Goal: Information Seeking & Learning: Find specific fact

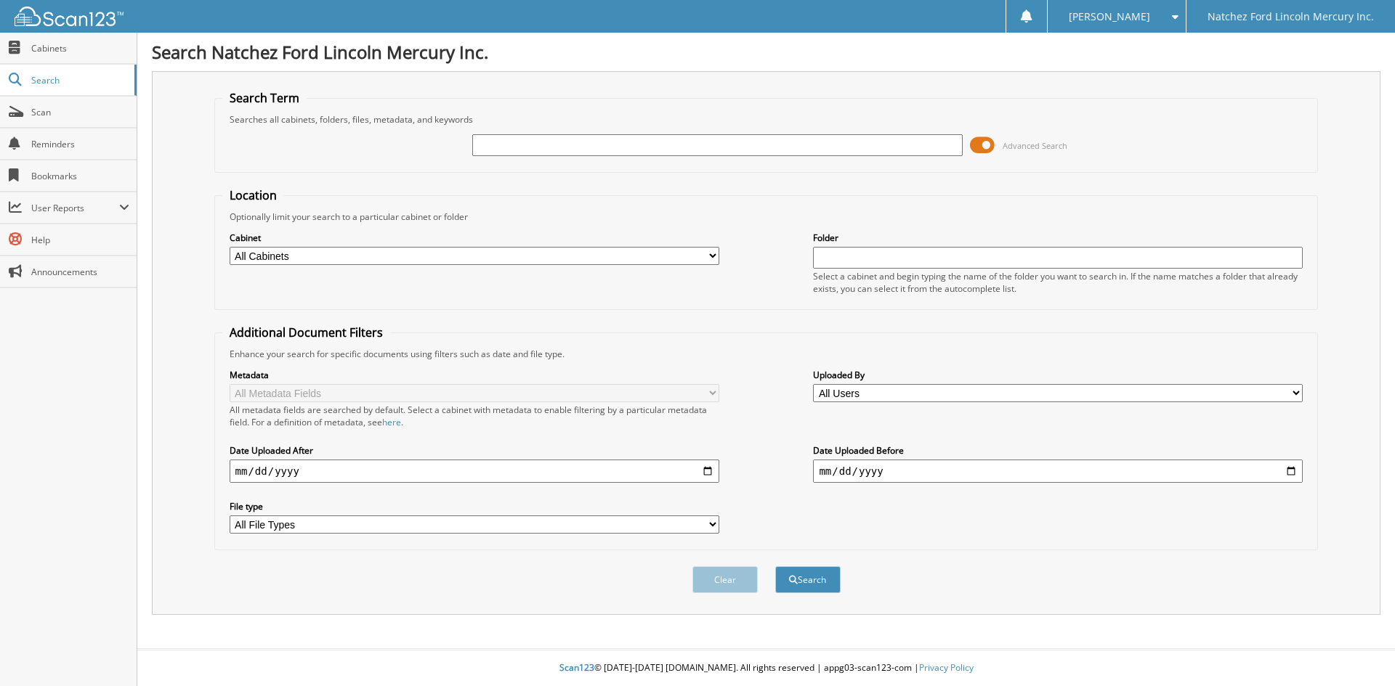
click at [531, 148] on input "text" at bounding box center [717, 145] width 490 height 22
type input "WT1183"
click at [816, 583] on button "Search" at bounding box center [807, 580] width 65 height 27
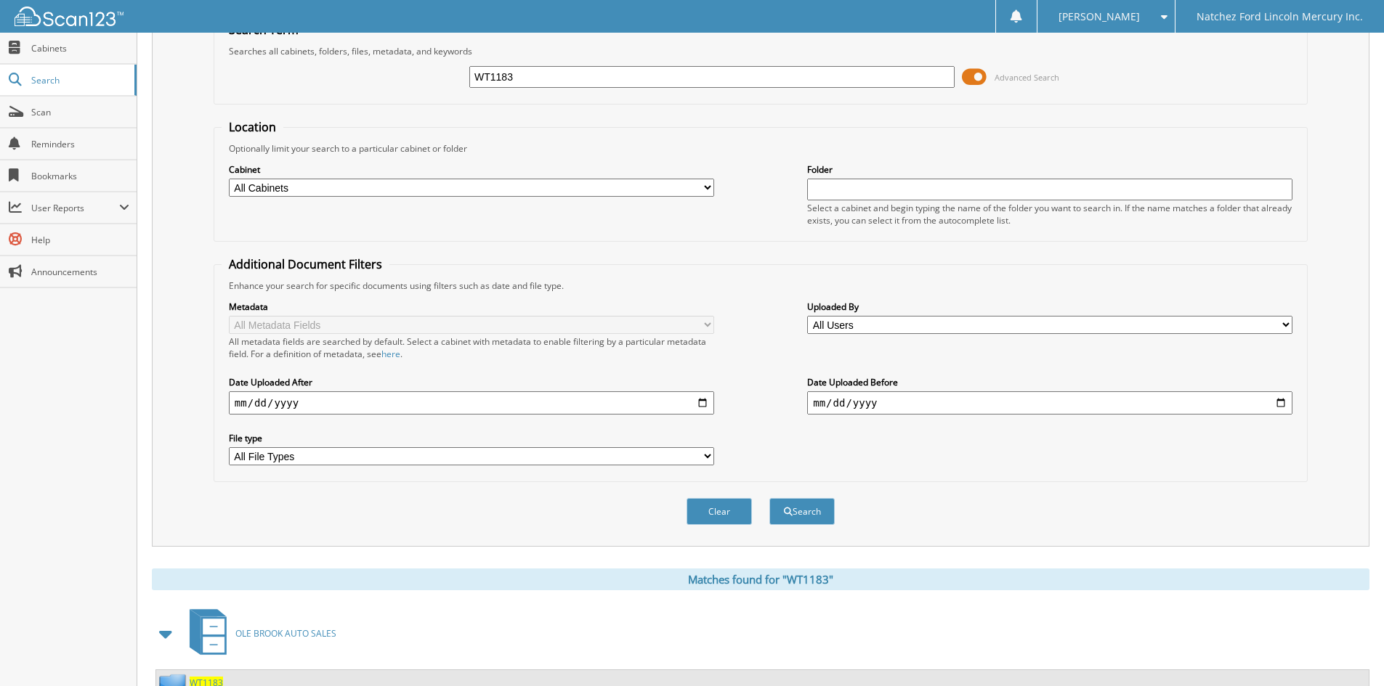
scroll to position [58, 0]
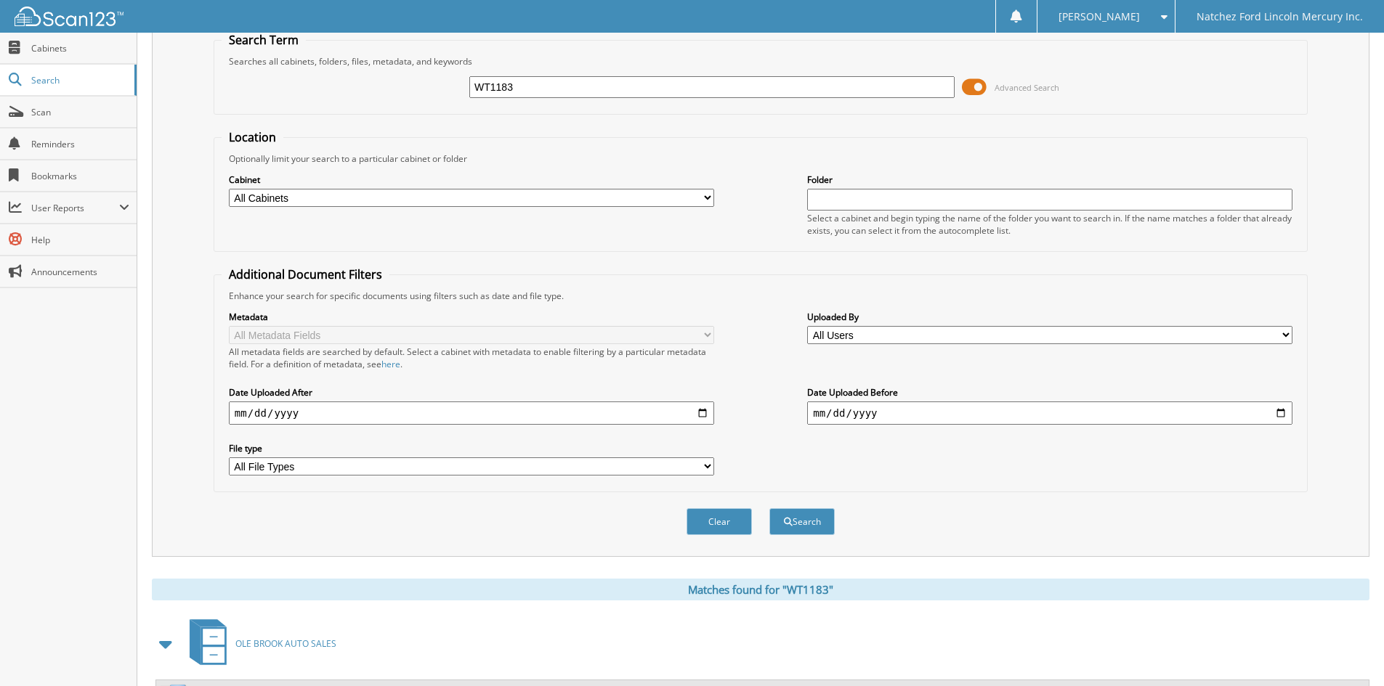
click at [525, 89] on input "WT1183" at bounding box center [711, 87] width 485 height 22
type input "WT1183A"
click at [814, 527] on button "Search" at bounding box center [801, 521] width 65 height 27
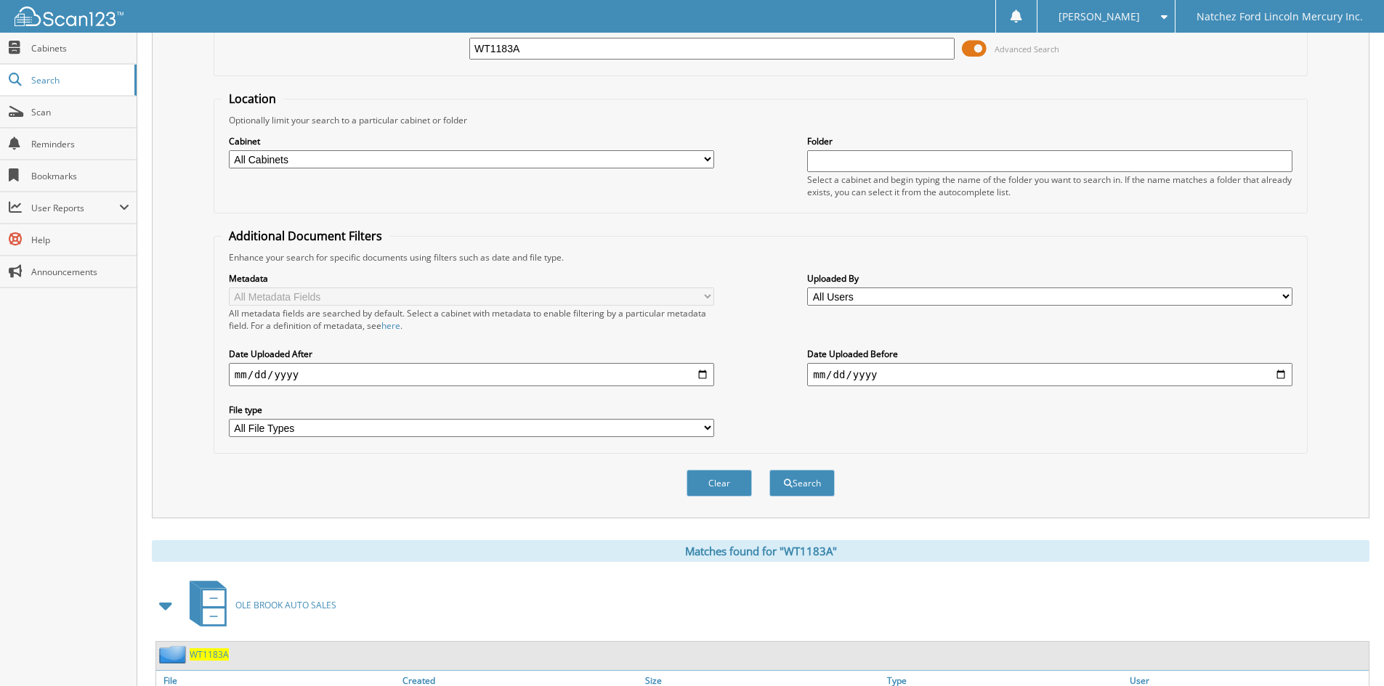
scroll to position [206, 0]
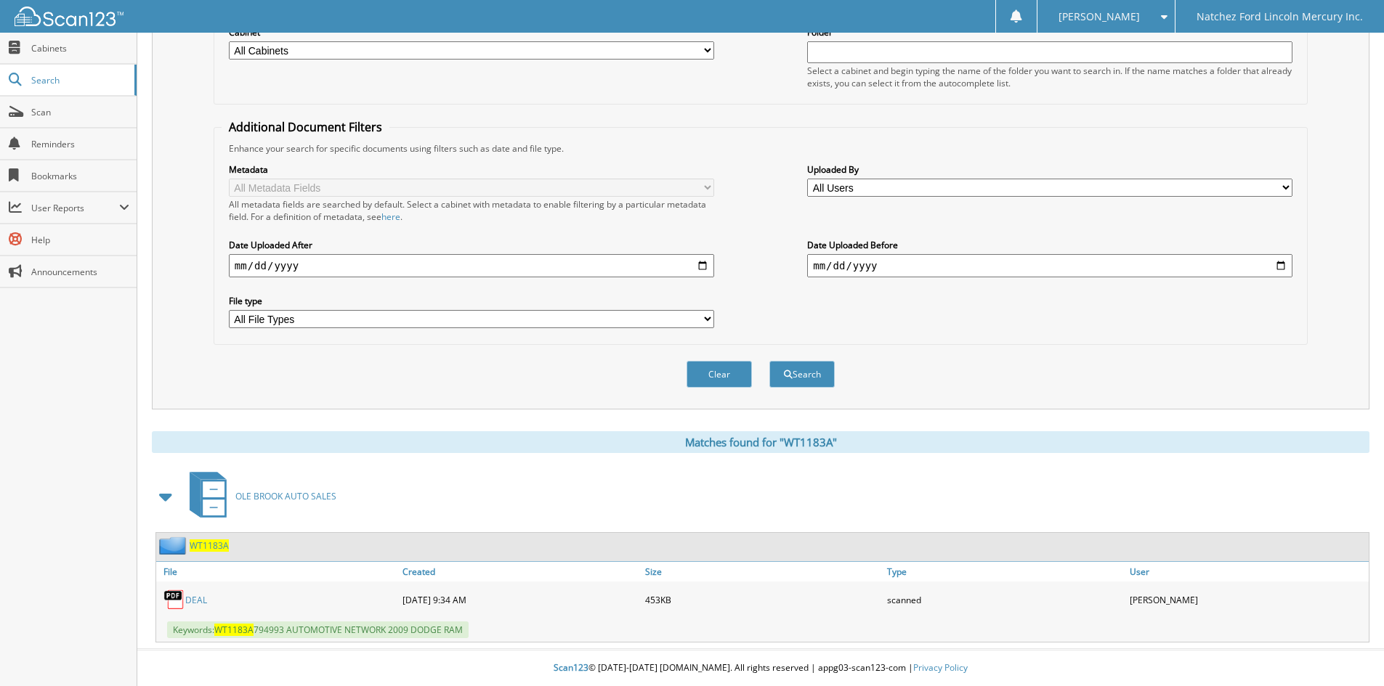
click at [197, 600] on link "DEAL" at bounding box center [196, 600] width 22 height 12
